Goal: Task Accomplishment & Management: Complete application form

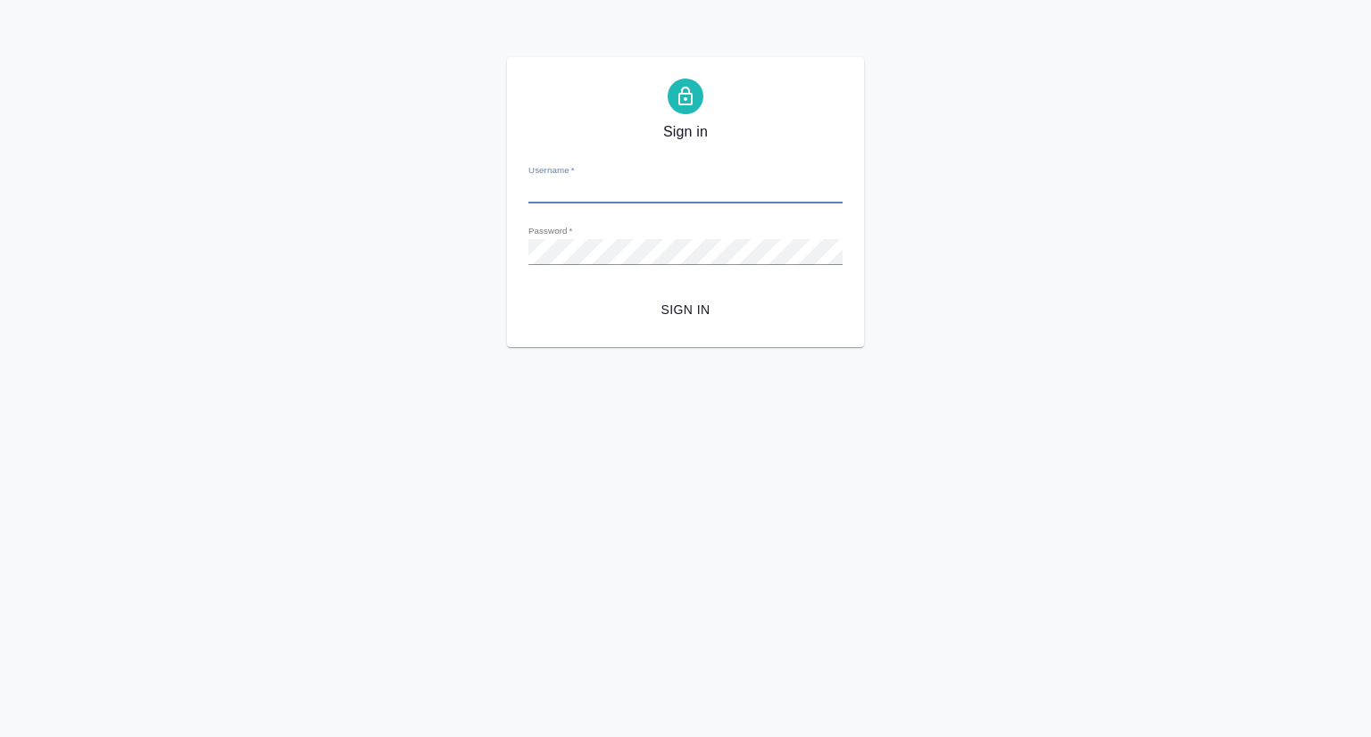
type input "[EMAIL_ADDRESS][DOMAIN_NAME]"
click at [702, 316] on span "Sign in" at bounding box center [686, 310] width 286 height 22
type input "[EMAIL_ADDRESS][DOMAIN_NAME]"
click at [678, 312] on span "Sign in" at bounding box center [686, 310] width 286 height 22
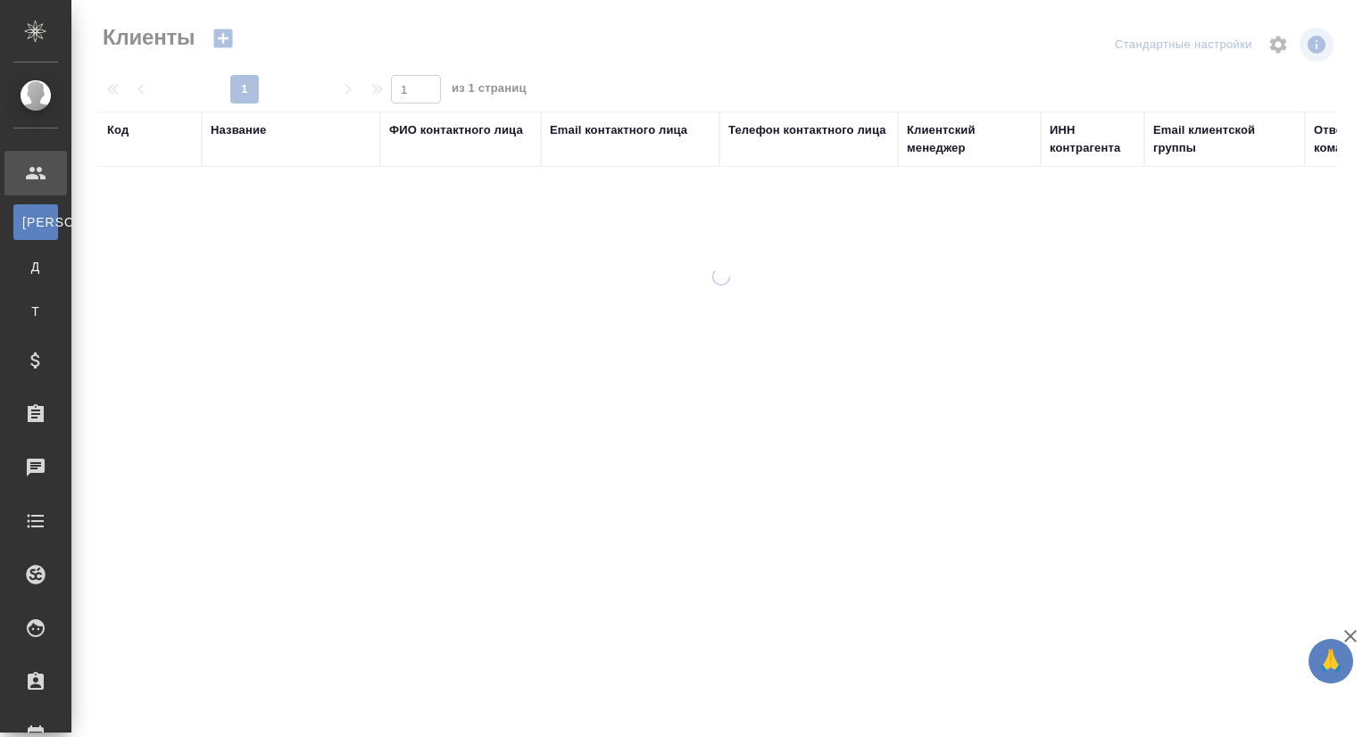
select select "RU"
